Goal: Find specific page/section: Find specific page/section

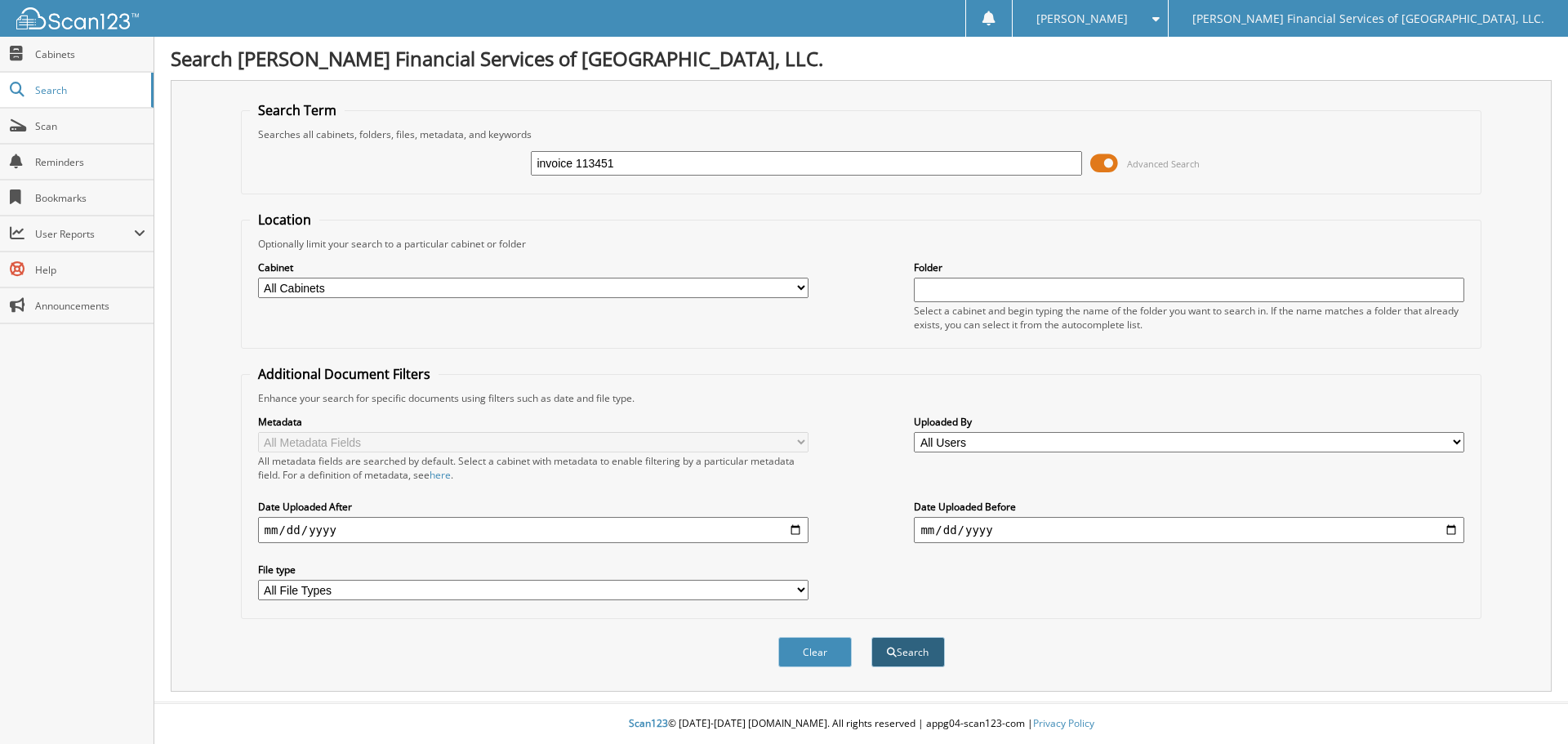
type input "invoice 113451"
click at [924, 656] on button "Search" at bounding box center [909, 652] width 73 height 30
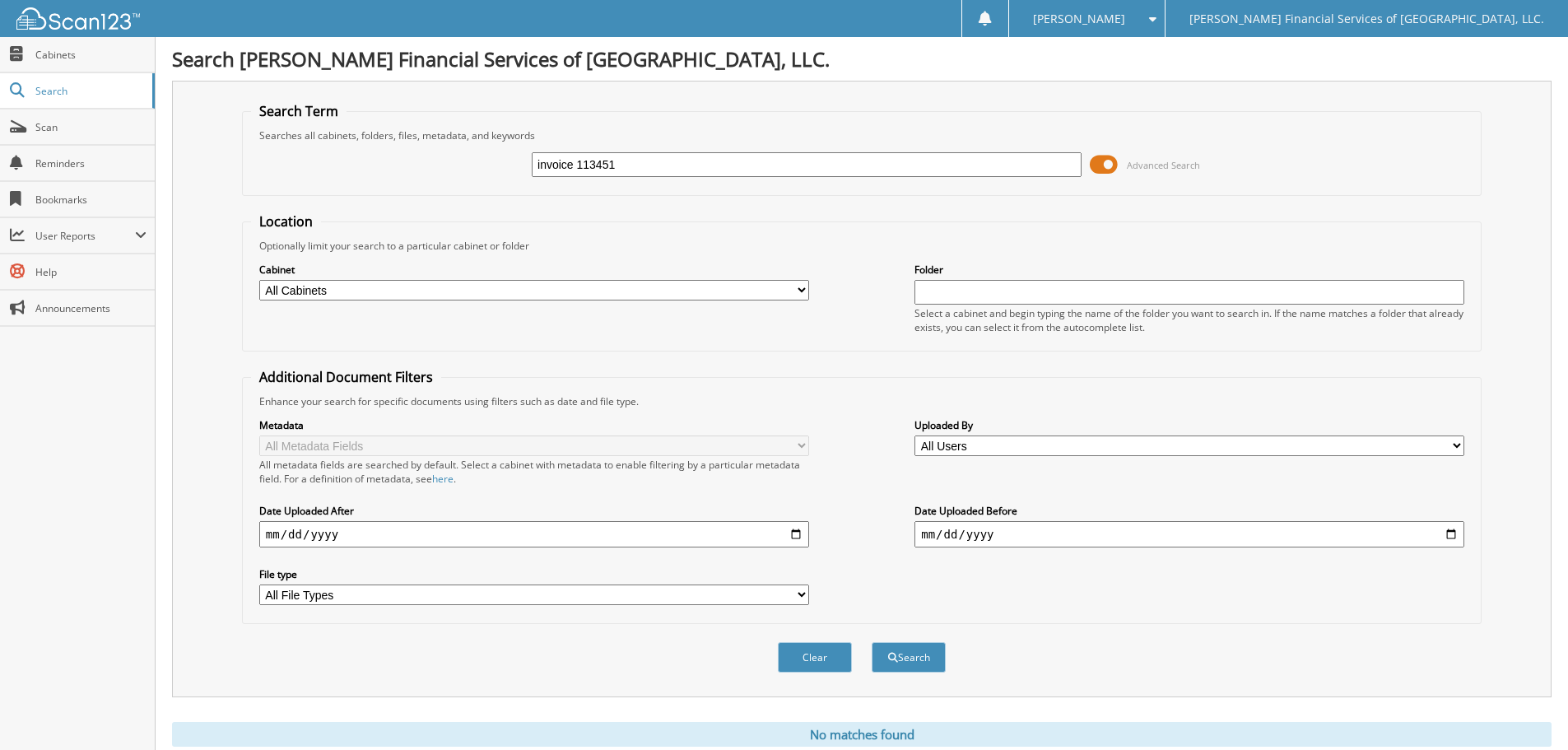
drag, startPoint x: 576, startPoint y: 160, endPoint x: 455, endPoint y: 144, distance: 122.1
click at [456, 144] on div "invoice 113451 Advanced Search" at bounding box center [862, 165] width 1221 height 45
type input "113451"
click at [912, 653] on button "Search" at bounding box center [909, 657] width 74 height 30
click at [44, 60] on span "Cabinets" at bounding box center [91, 55] width 111 height 14
